Goal: Transaction & Acquisition: Purchase product/service

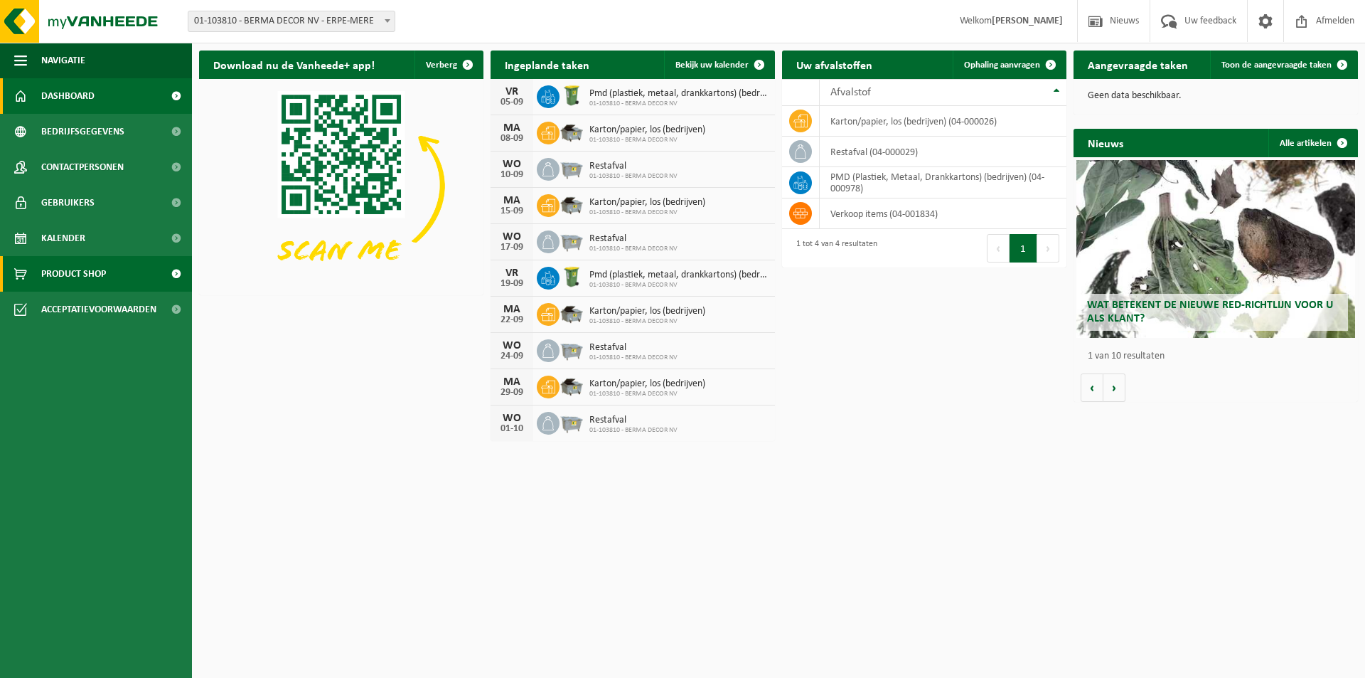
click at [63, 280] on span "Product Shop" at bounding box center [73, 274] width 65 height 36
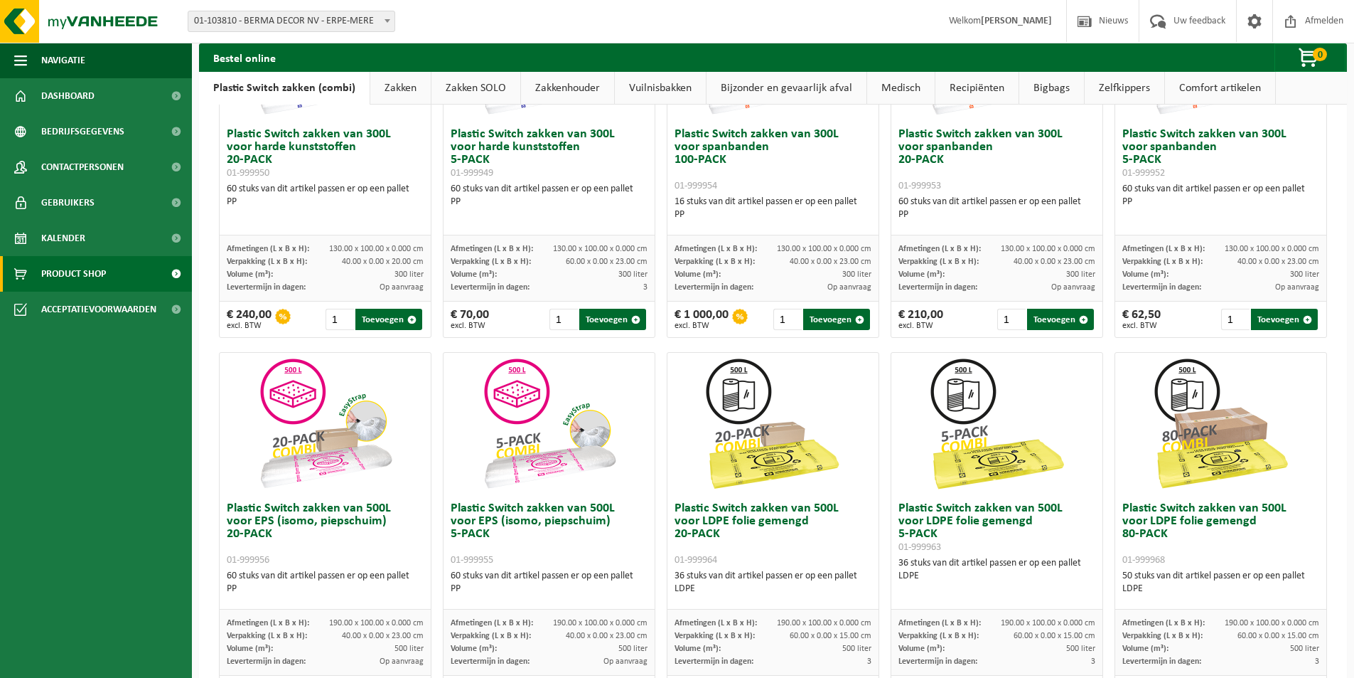
scroll to position [355, 0]
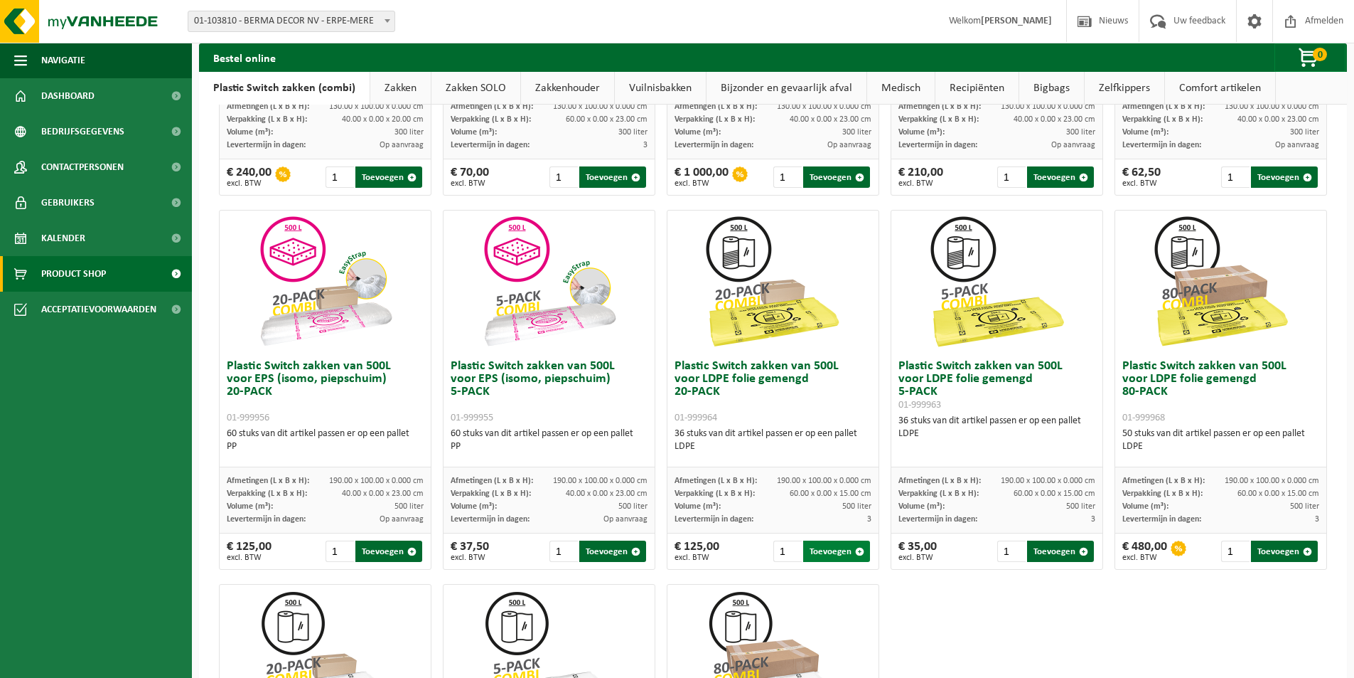
click at [818, 555] on button "Toevoegen" at bounding box center [836, 550] width 67 height 21
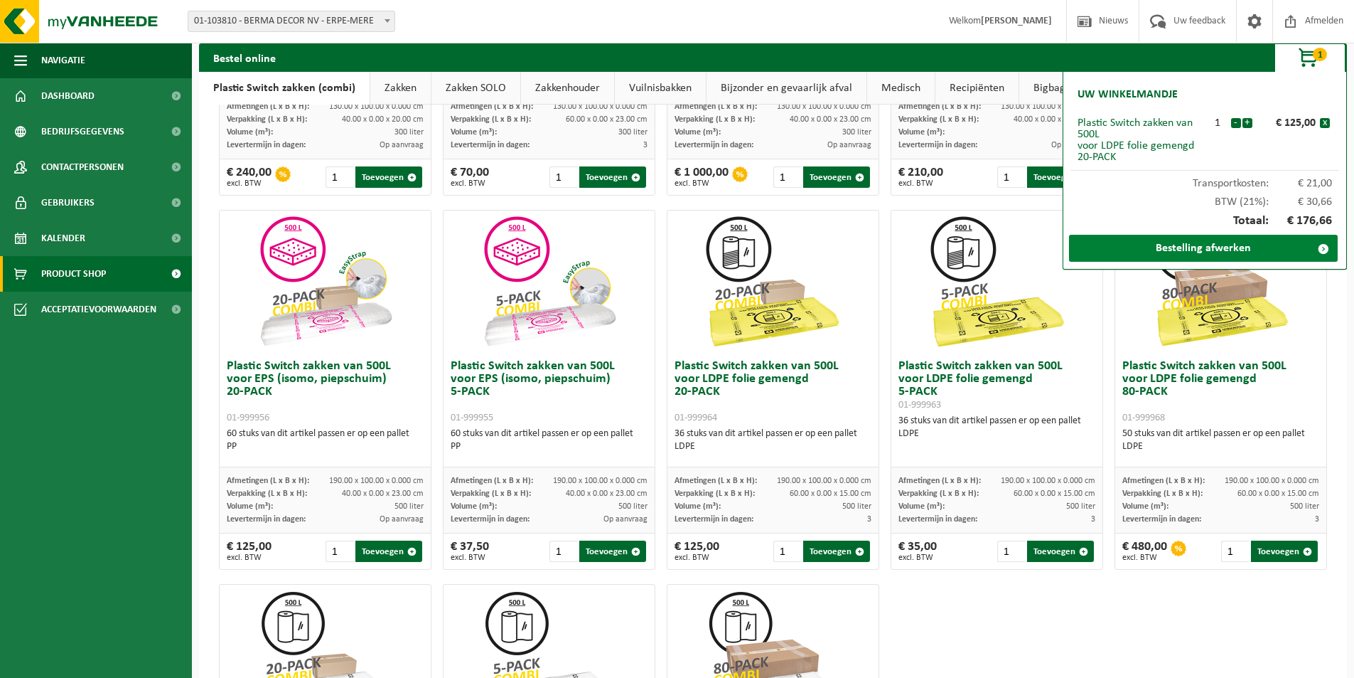
click at [1165, 252] on link "Bestelling afwerken" at bounding box center [1203, 248] width 269 height 27
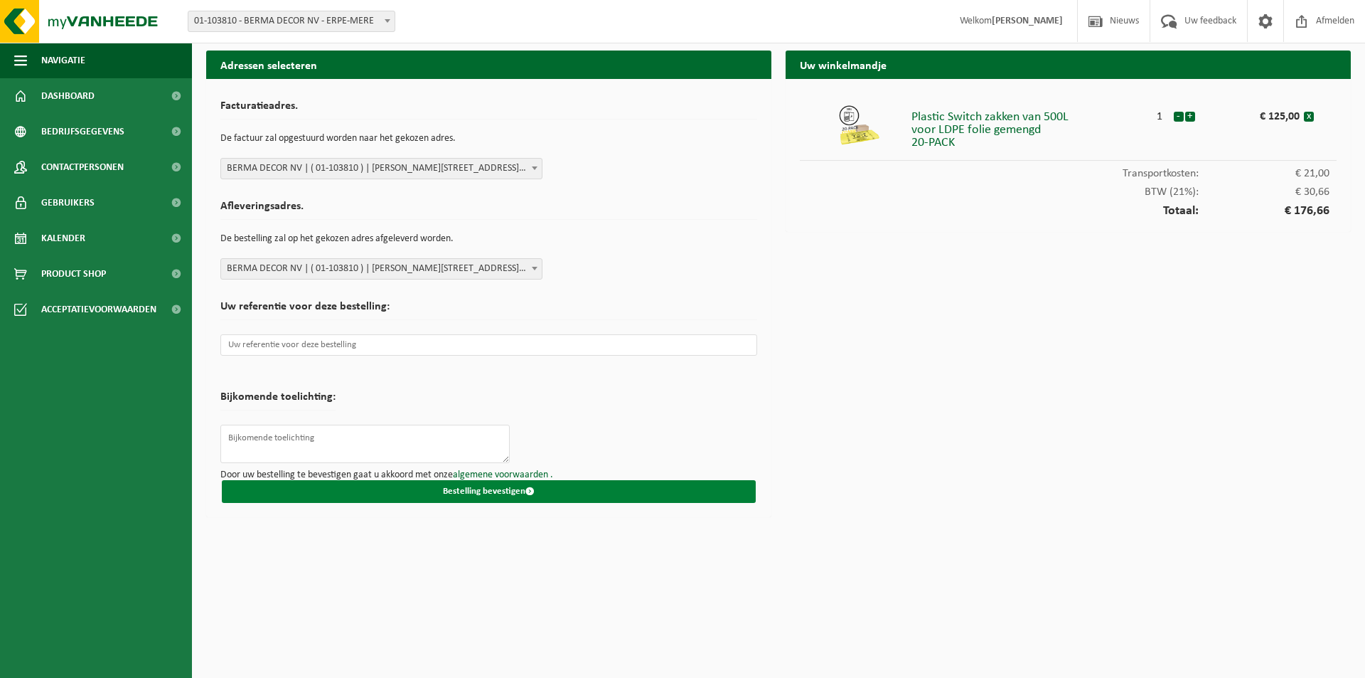
click at [476, 486] on button "Bestelling bevestigen" at bounding box center [489, 491] width 534 height 23
